Goal: Task Accomplishment & Management: Manage account settings

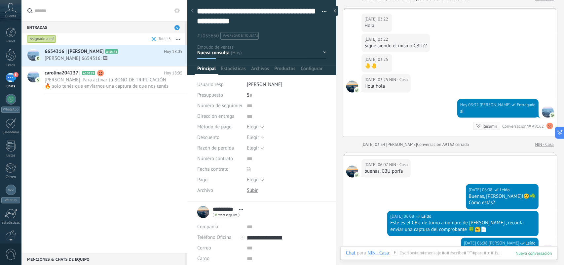
scroll to position [20, 0]
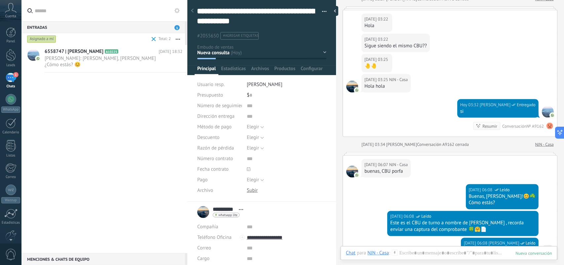
click at [178, 26] on span "1" at bounding box center [176, 27] width 5 height 5
click at [41, 39] on div "Asignado a mí" at bounding box center [41, 39] width 29 height 8
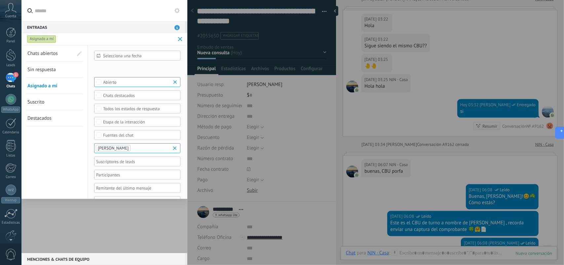
click at [44, 70] on span "Sin respuesta" at bounding box center [41, 69] width 28 height 6
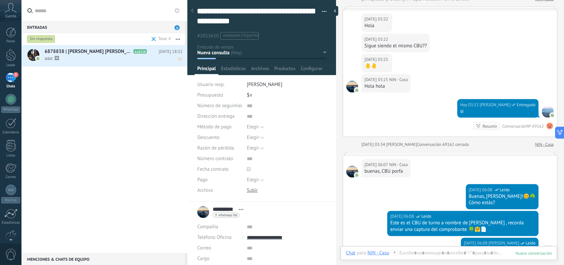
click at [118, 57] on span "aaa: 🖼" at bounding box center [107, 58] width 125 height 6
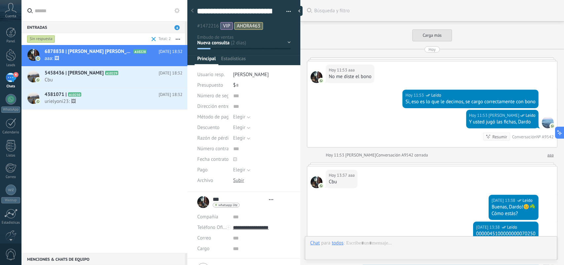
type textarea "**********"
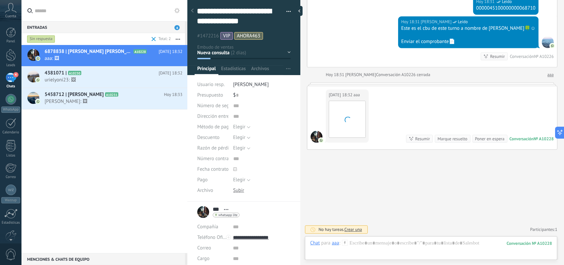
scroll to position [1713, 0]
